Goal: Task Accomplishment & Management: Complete application form

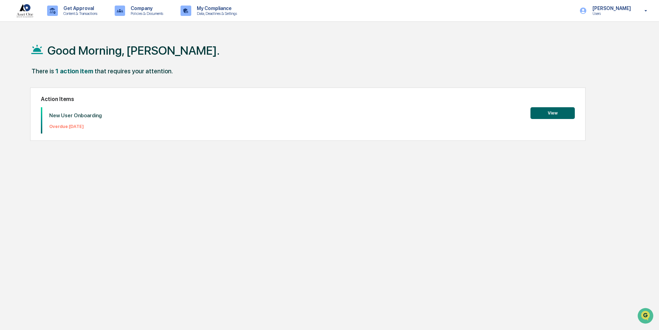
click at [554, 111] on button "View" at bounding box center [552, 113] width 44 height 12
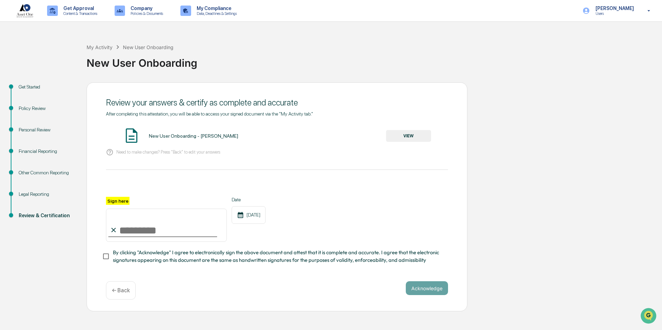
click at [408, 137] on button "VIEW" at bounding box center [408, 136] width 45 height 12
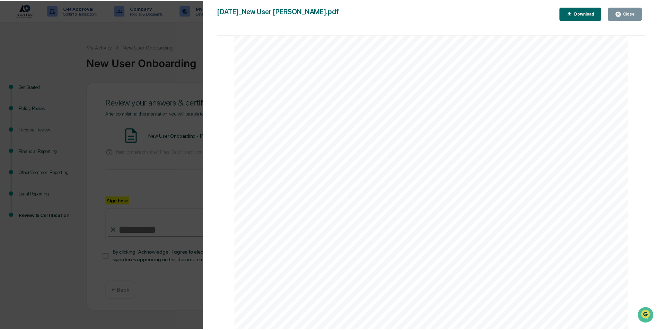
scroll to position [2610, 0]
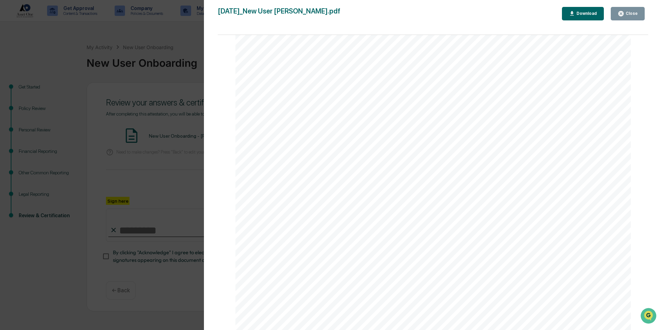
click at [635, 15] on div "Close" at bounding box center [631, 13] width 14 height 5
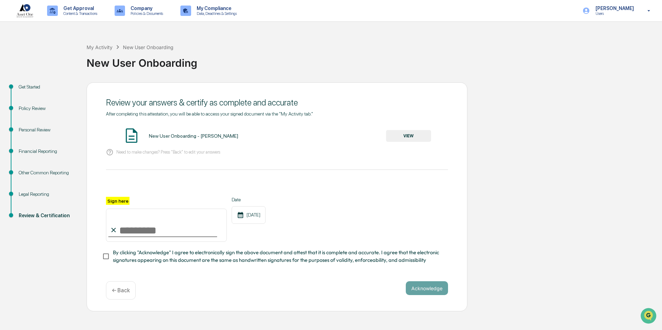
click at [37, 153] on div "Financial Reporting" at bounding box center [47, 151] width 57 height 7
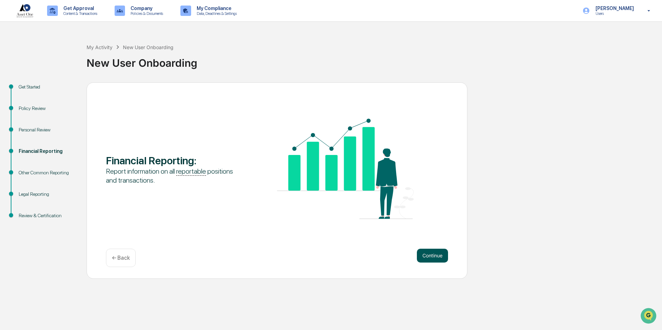
click at [433, 258] on button "Continue" at bounding box center [432, 256] width 31 height 14
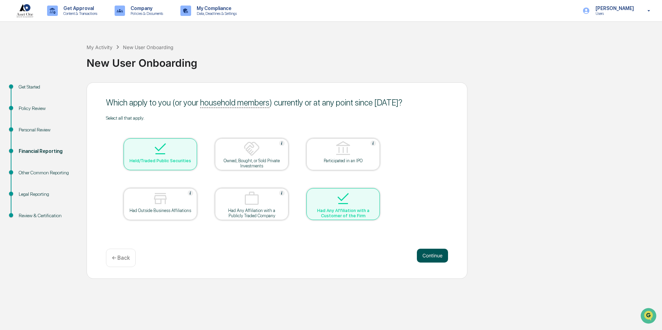
click at [433, 259] on button "Continue" at bounding box center [432, 256] width 31 height 14
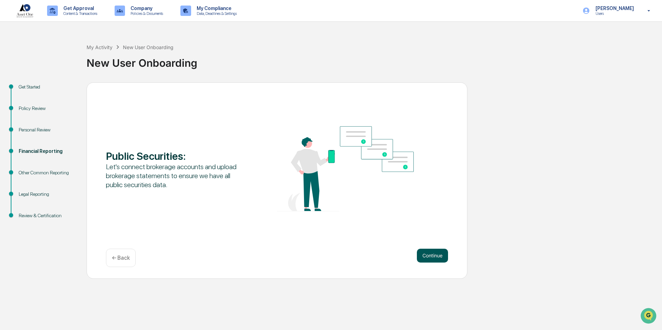
click at [434, 255] on button "Continue" at bounding box center [432, 256] width 31 height 14
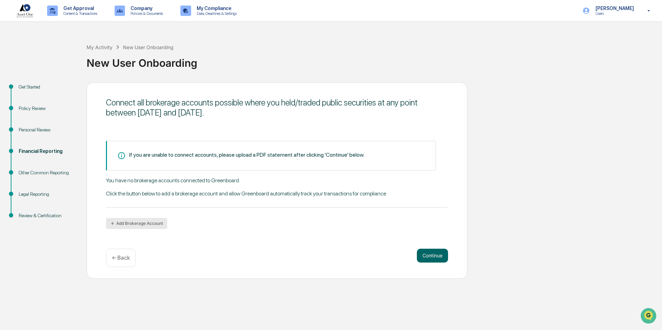
click at [147, 226] on button "Add Brokerage Account" at bounding box center [136, 223] width 61 height 11
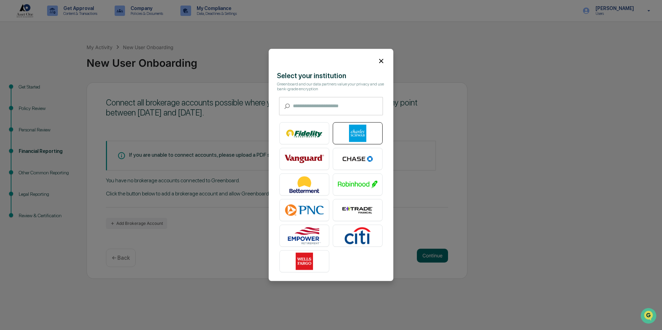
click at [350, 133] on img at bounding box center [357, 133] width 39 height 17
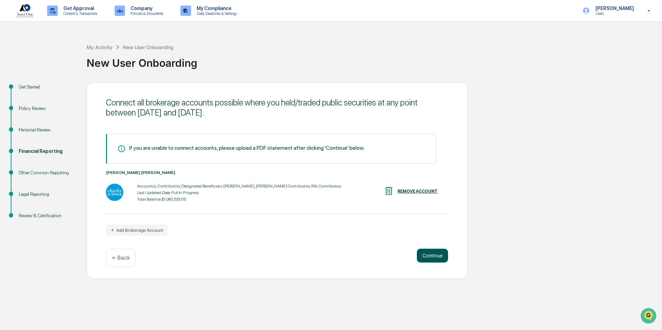
click at [433, 255] on button "Continue" at bounding box center [432, 256] width 31 height 14
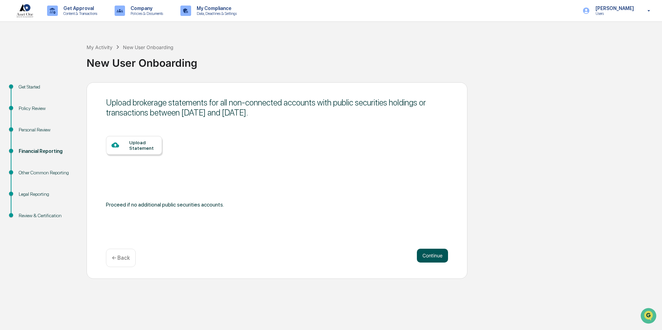
click at [428, 254] on button "Continue" at bounding box center [432, 256] width 31 height 14
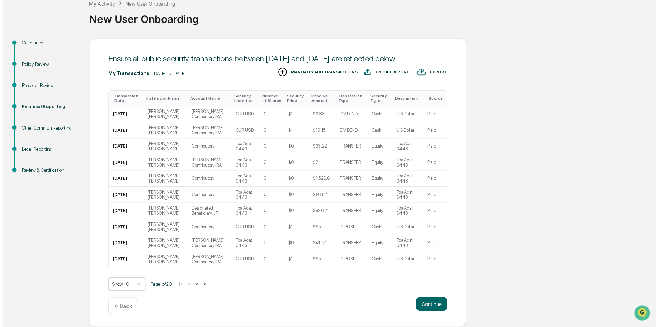
scroll to position [54, 0]
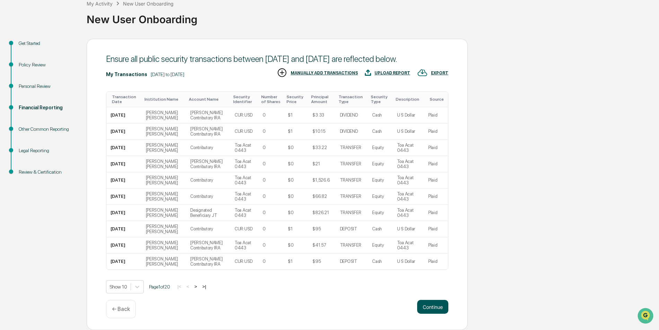
click at [421, 313] on button "Continue" at bounding box center [432, 307] width 31 height 14
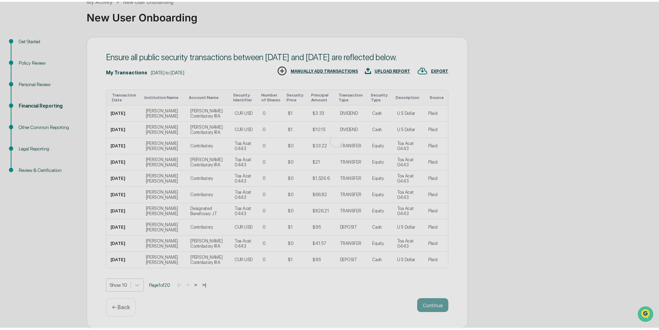
scroll to position [0, 0]
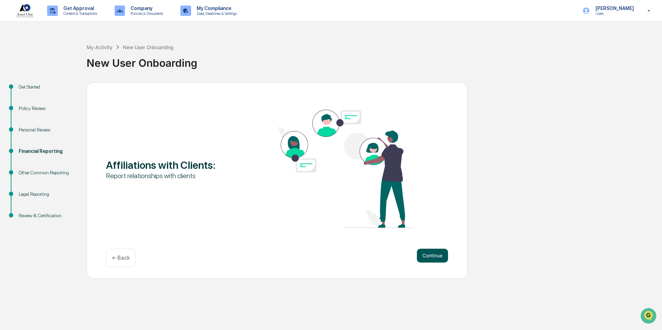
click at [439, 257] on button "Continue" at bounding box center [432, 256] width 31 height 14
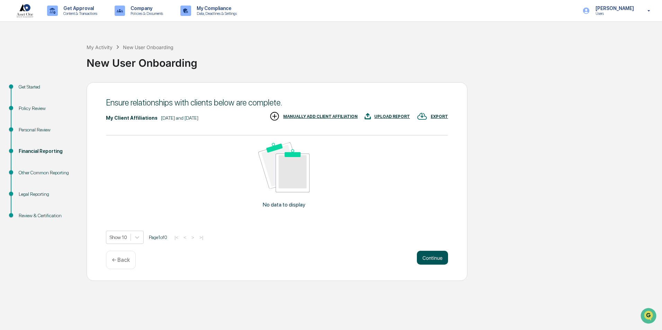
click at [434, 256] on button "Continue" at bounding box center [432, 258] width 31 height 14
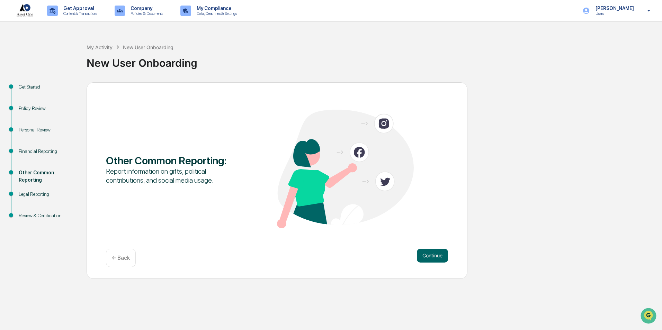
click at [122, 257] on p "← Back" at bounding box center [121, 258] width 18 height 7
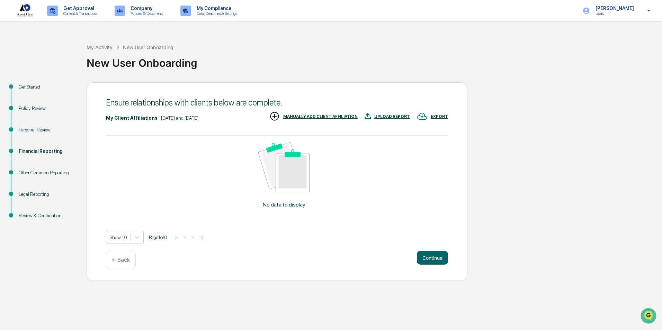
click at [325, 116] on div "MANUALLY ADD CLIENT AFFILIATION" at bounding box center [320, 116] width 74 height 5
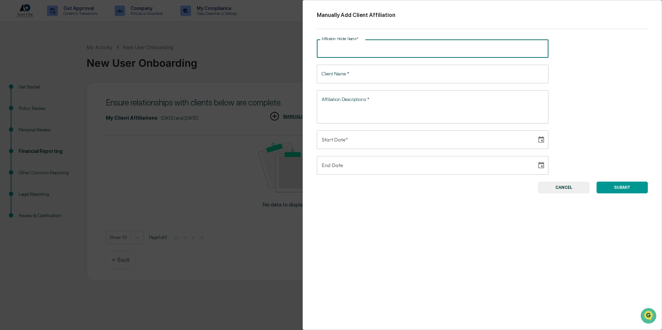
click at [430, 51] on input "Affiliation Holder Name   *" at bounding box center [433, 48] width 232 height 18
type input "*"
click at [559, 188] on button "CANCEL" at bounding box center [564, 188] width 52 height 12
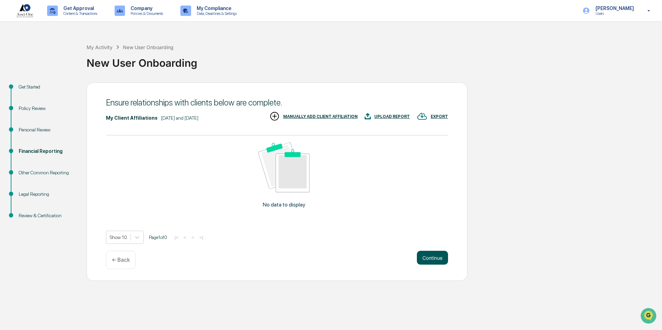
click at [433, 259] on button "Continue" at bounding box center [432, 258] width 31 height 14
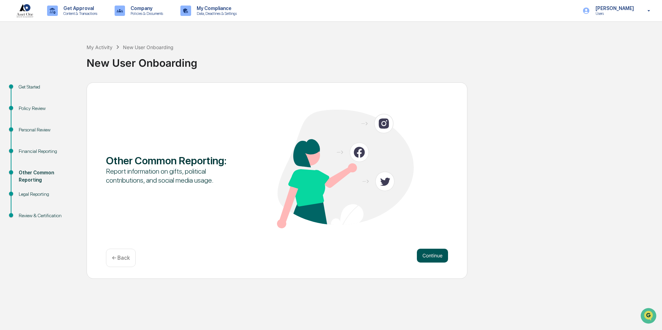
click at [433, 258] on button "Continue" at bounding box center [432, 256] width 31 height 14
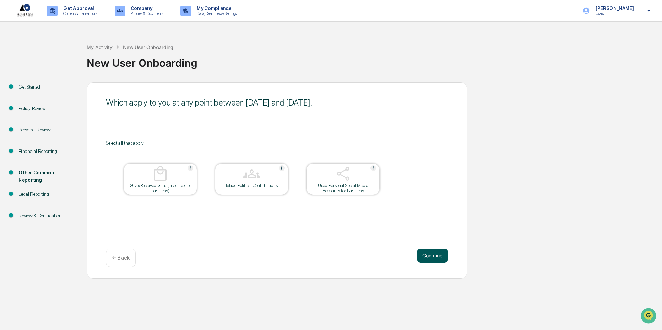
click at [438, 256] on button "Continue" at bounding box center [432, 256] width 31 height 14
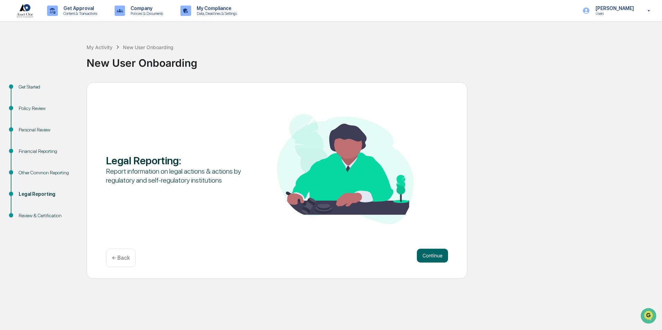
click at [438, 256] on button "Continue" at bounding box center [432, 256] width 31 height 14
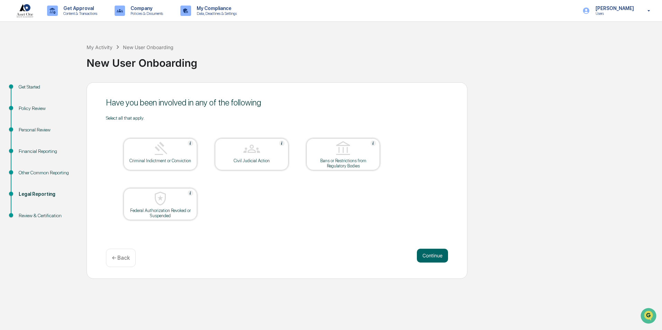
click at [438, 256] on button "Continue" at bounding box center [432, 256] width 31 height 14
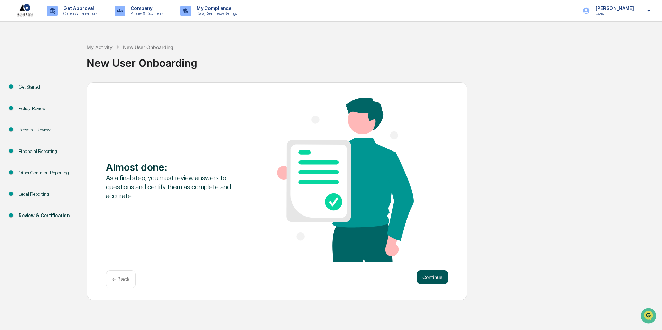
click at [431, 275] on button "Continue" at bounding box center [432, 277] width 31 height 14
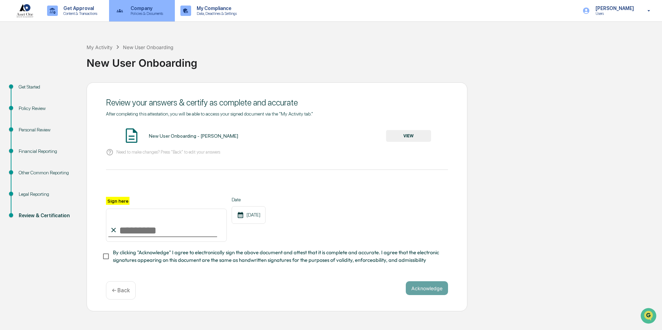
click at [148, 8] on p "Company" at bounding box center [146, 9] width 42 height 6
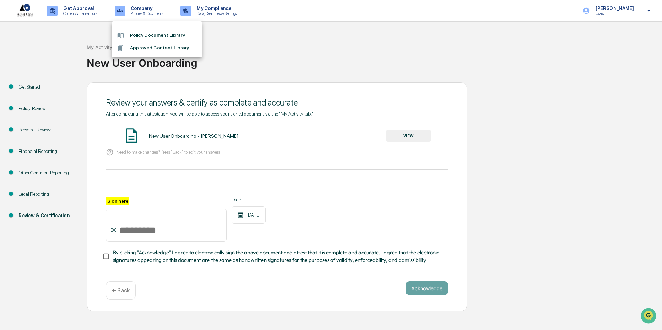
click at [216, 6] on div at bounding box center [331, 165] width 662 height 330
click at [216, 6] on p "My Compliance" at bounding box center [215, 9] width 49 height 6
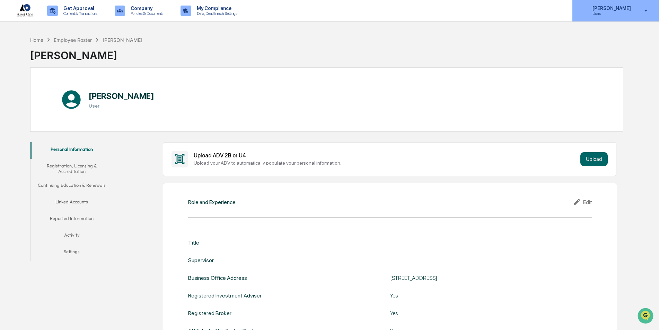
click at [618, 10] on p "[PERSON_NAME]" at bounding box center [610, 9] width 47 height 6
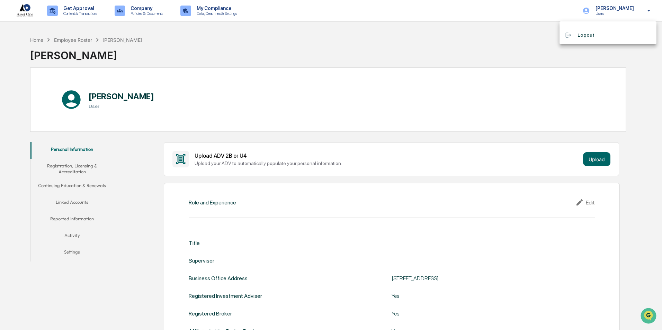
click at [590, 32] on li "Logout" at bounding box center [608, 35] width 97 height 13
